Goal: Task Accomplishment & Management: Manage account settings

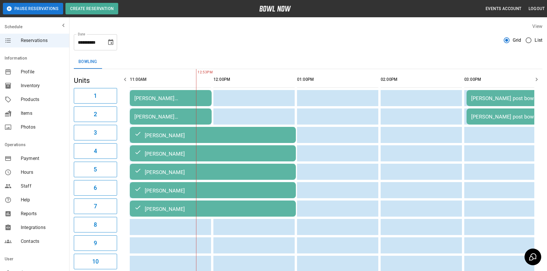
scroll to position [0, 84]
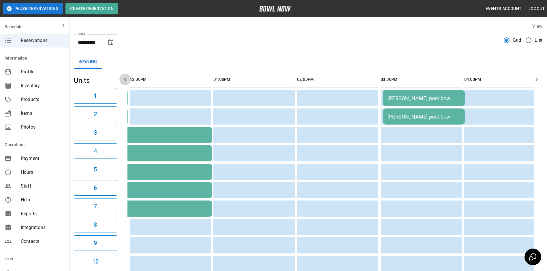
click at [126, 80] on icon "button" at bounding box center [125, 79] width 7 height 7
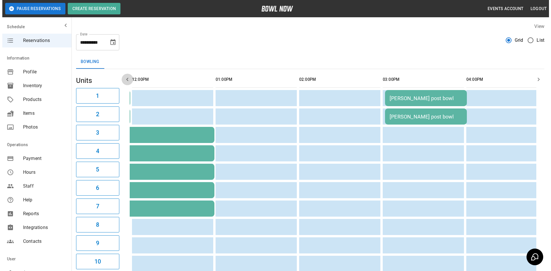
scroll to position [0, 0]
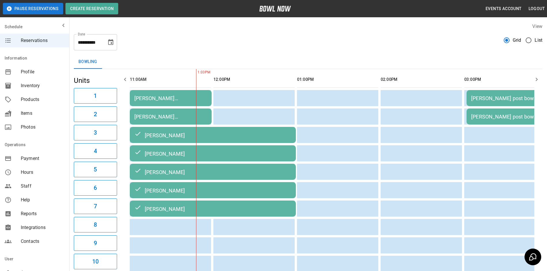
click at [126, 80] on icon "button" at bounding box center [125, 79] width 7 height 7
click at [169, 99] on div "[PERSON_NAME] [PERSON_NAME]" at bounding box center [170, 98] width 73 height 6
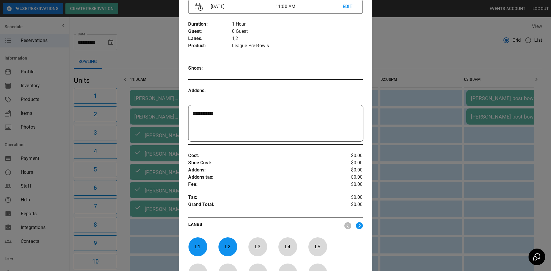
scroll to position [50, 0]
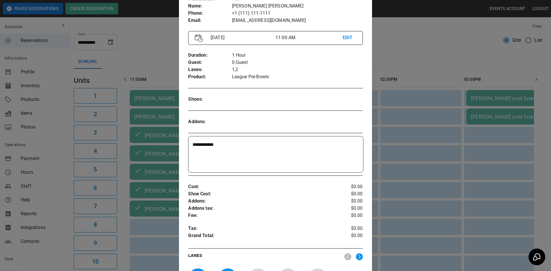
click at [195, 160] on textarea "**********" at bounding box center [274, 154] width 165 height 27
click at [221, 144] on textarea "**********" at bounding box center [274, 154] width 165 height 27
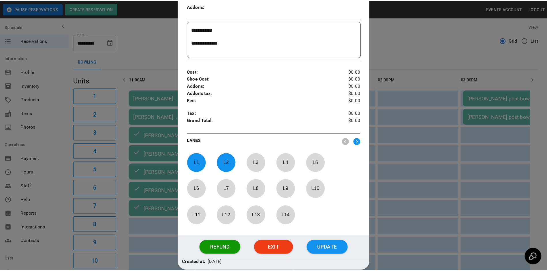
scroll to position [165, 0]
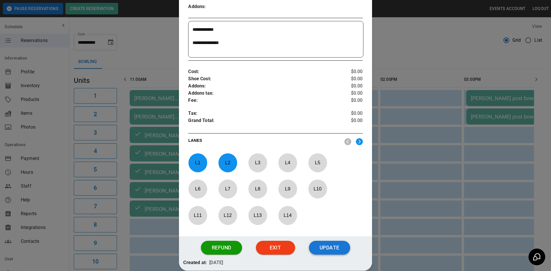
type textarea "**********"
click at [330, 246] on button "Update" at bounding box center [329, 248] width 41 height 14
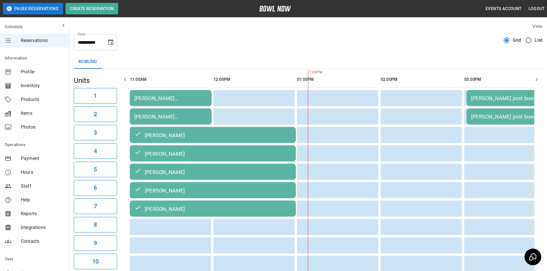
scroll to position [0, 167]
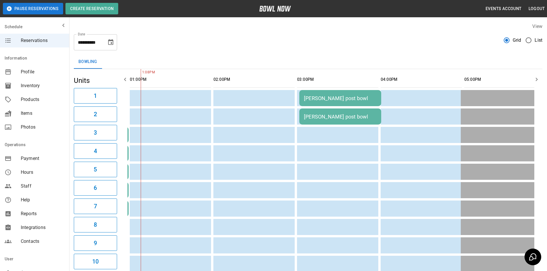
click at [126, 77] on icon "button" at bounding box center [125, 79] width 7 height 7
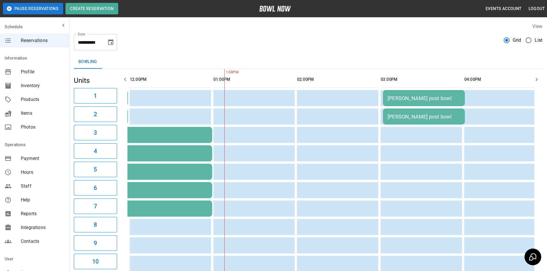
click at [126, 77] on icon "button" at bounding box center [125, 79] width 7 height 7
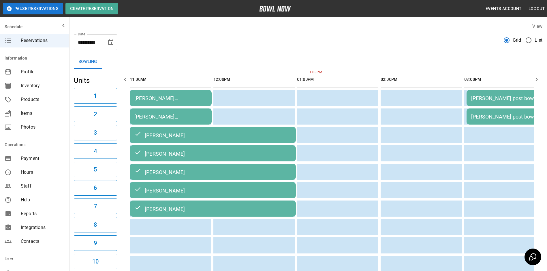
click at [126, 77] on icon "button" at bounding box center [125, 79] width 7 height 7
click at [539, 80] on icon "button" at bounding box center [536, 79] width 7 height 7
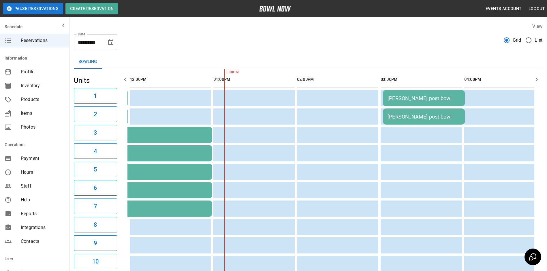
click at [539, 80] on icon "button" at bounding box center [536, 79] width 7 height 7
